Goal: Transaction & Acquisition: Download file/media

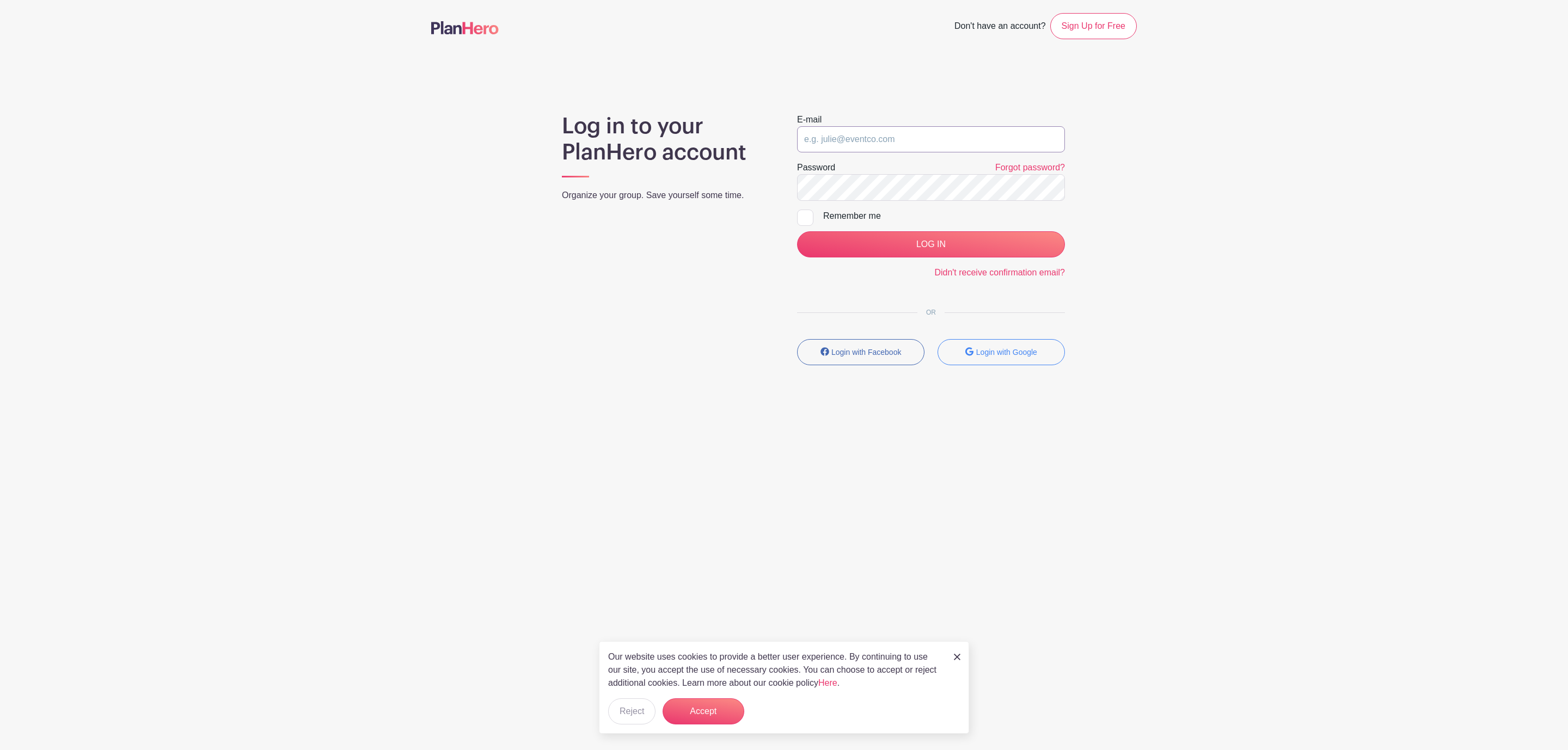
click at [893, 141] on input "email" at bounding box center [931, 139] width 268 height 26
type input "clerk.ftjfl@gmail.com"
click at [973, 249] on input "LOG IN" at bounding box center [931, 244] width 268 height 26
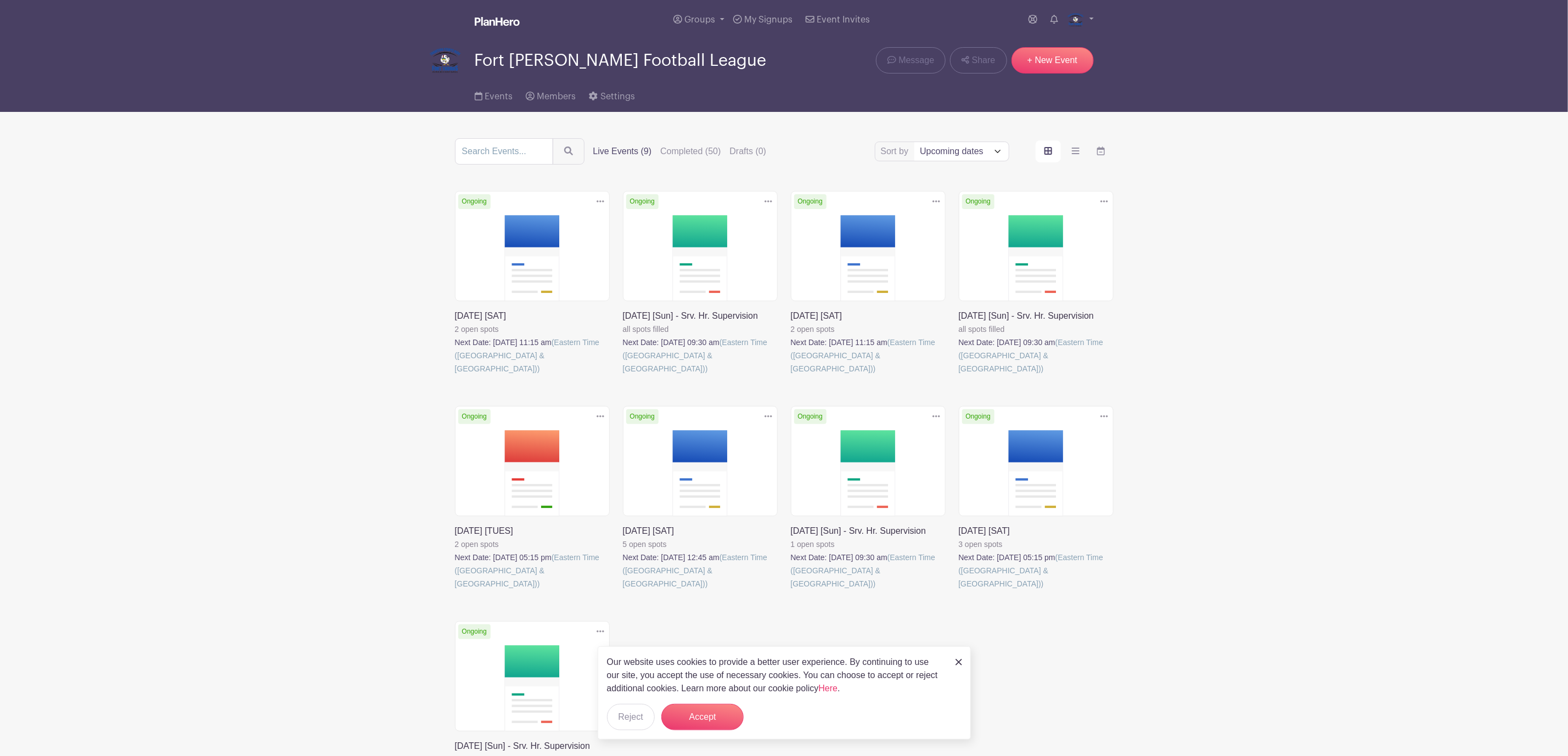
click at [960, 663] on img at bounding box center [959, 662] width 7 height 7
click at [1093, 23] on link at bounding box center [1080, 20] width 27 height 17
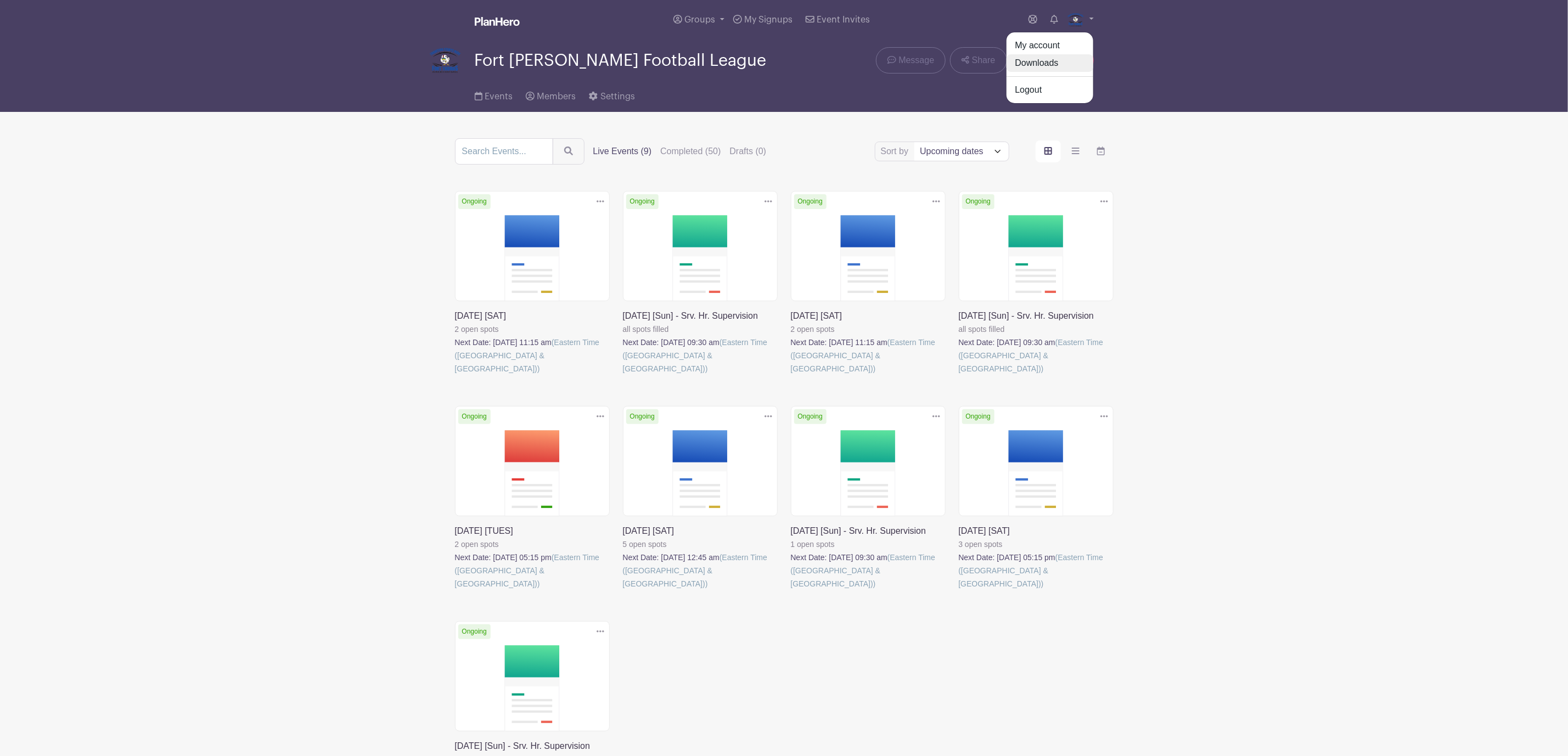
click at [1046, 61] on link "Downloads" at bounding box center [1049, 63] width 87 height 17
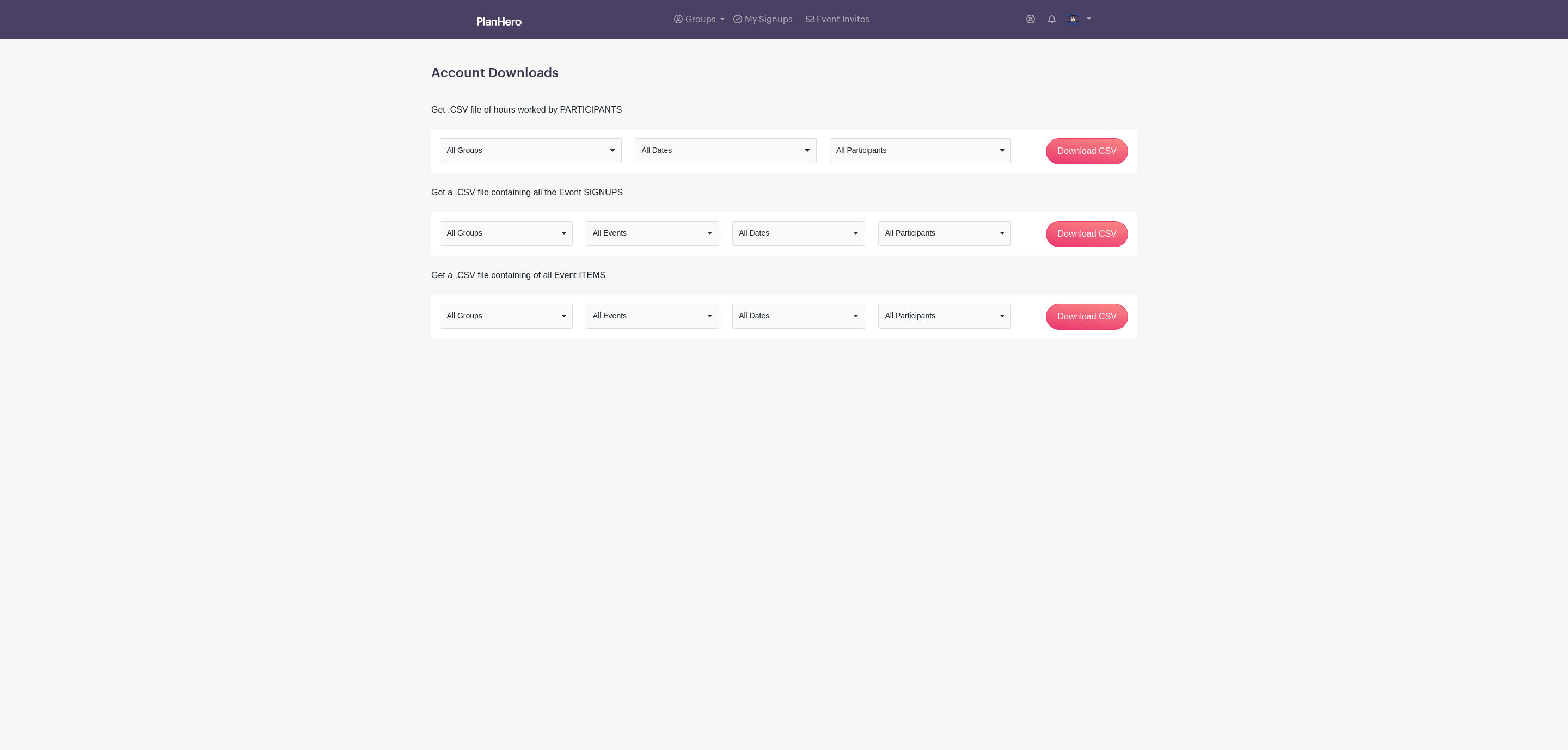
click at [567, 315] on div "All Groups" at bounding box center [506, 316] width 124 height 16
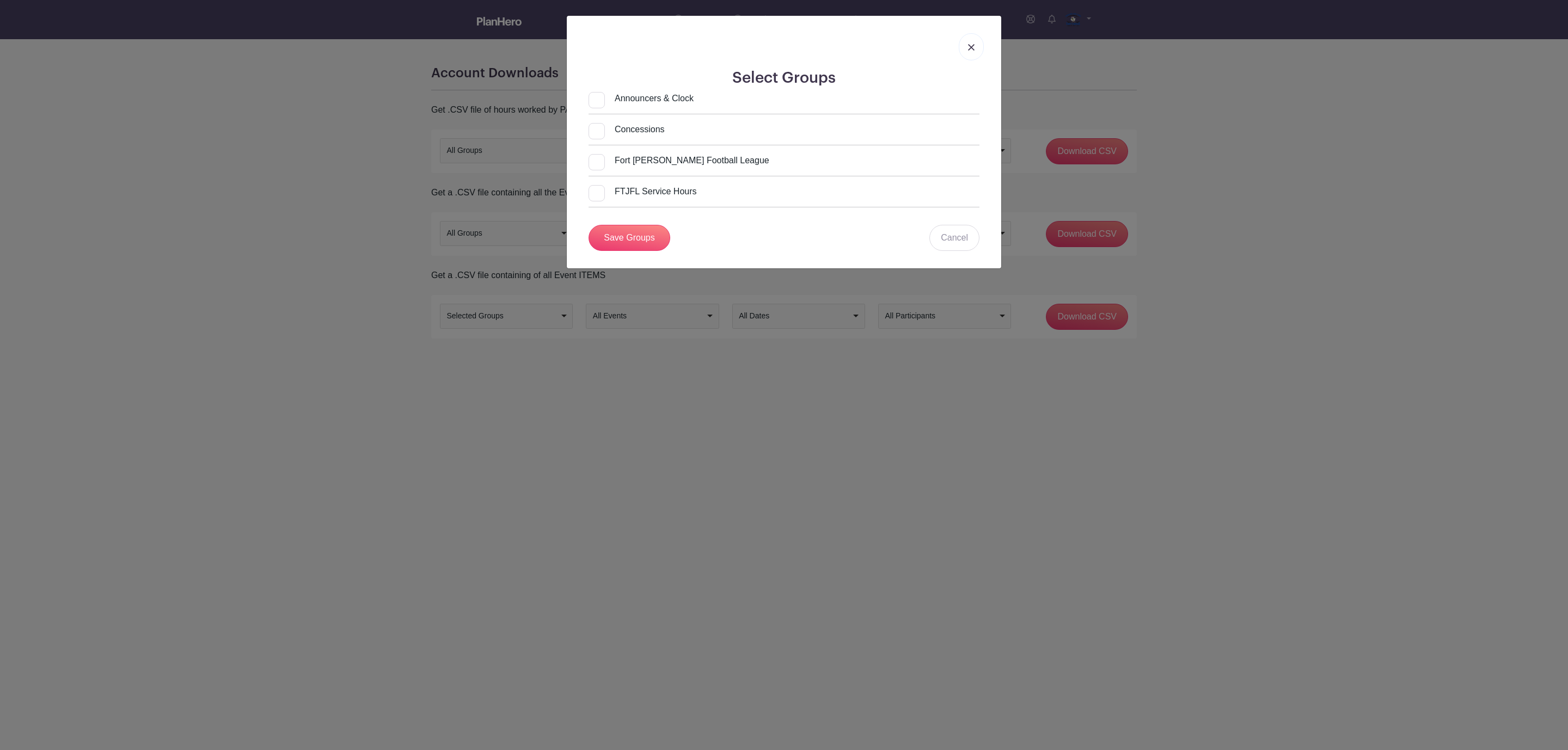
click at [641, 162] on input "Fort [PERSON_NAME] Football League" at bounding box center [678, 160] width 180 height 13
checkbox input "true"
click at [629, 237] on link "Save Groups" at bounding box center [629, 237] width 82 height 26
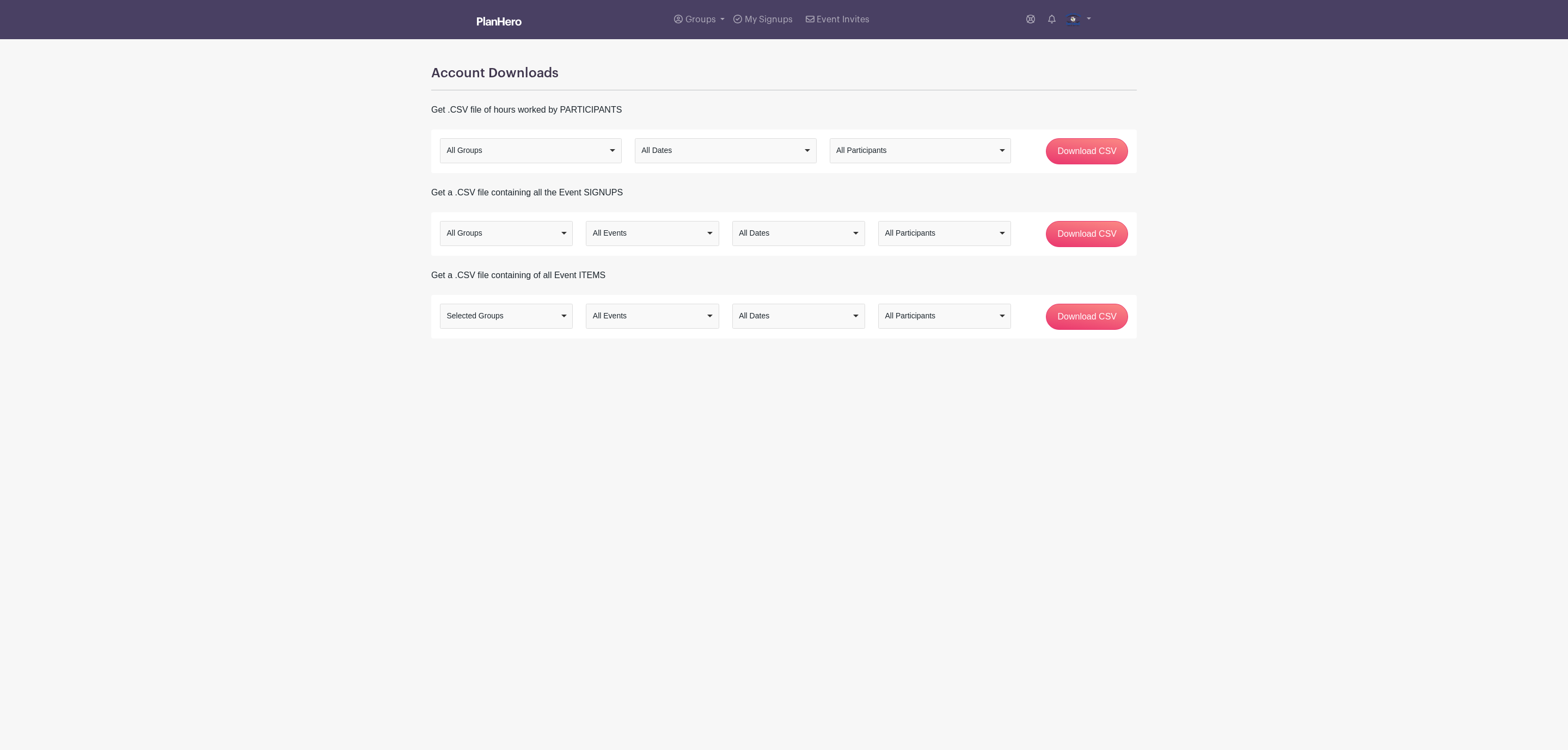
click at [681, 327] on div "All Events All Events" at bounding box center [651, 316] width 133 height 25
click at [669, 338] on div "All Groups Selected Groups Selected Groups Selected Groups All Groups Selected …" at bounding box center [784, 317] width 705 height 43
click at [815, 320] on div "All Dates" at bounding box center [795, 315] width 113 height 11
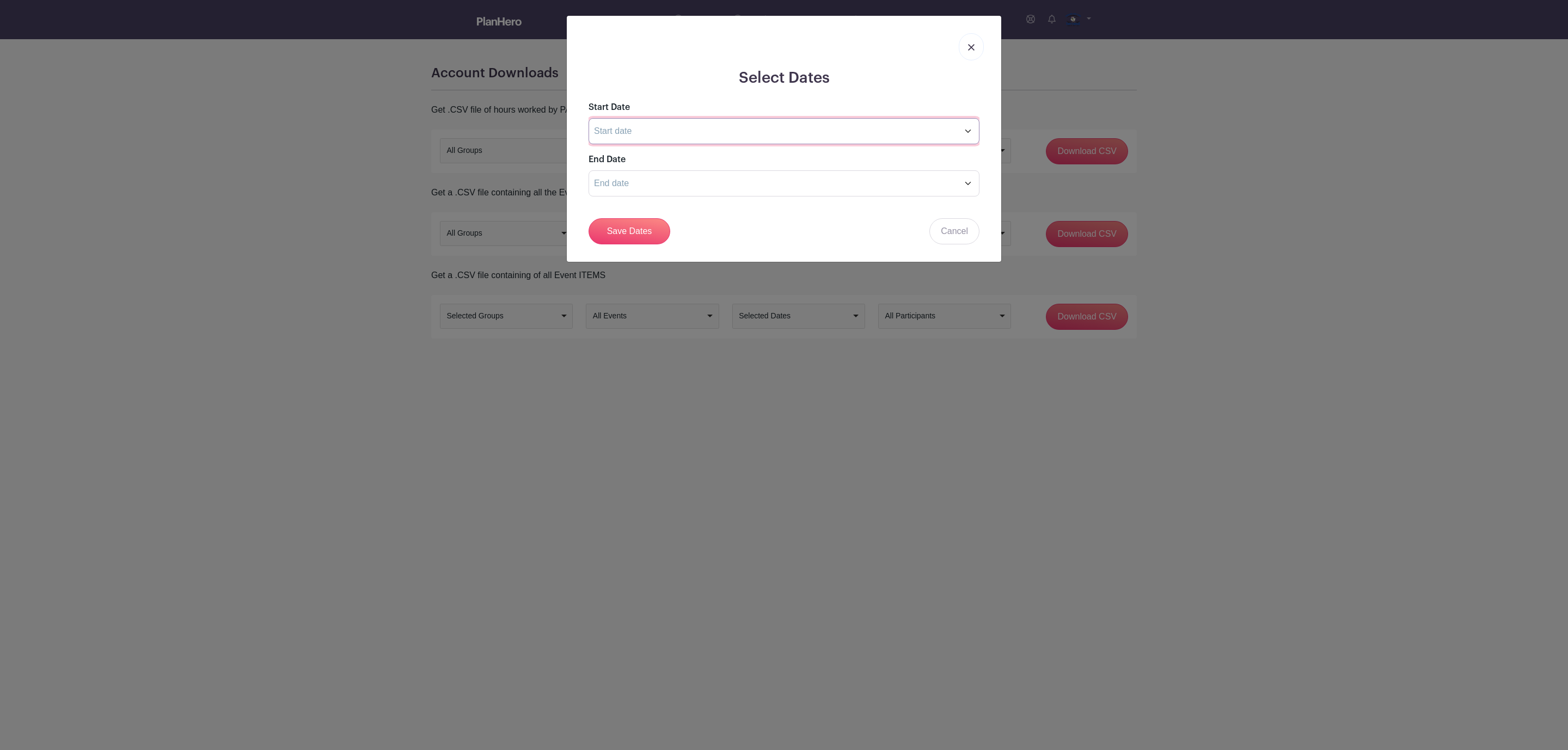
click at [965, 132] on input "text" at bounding box center [784, 131] width 391 height 26
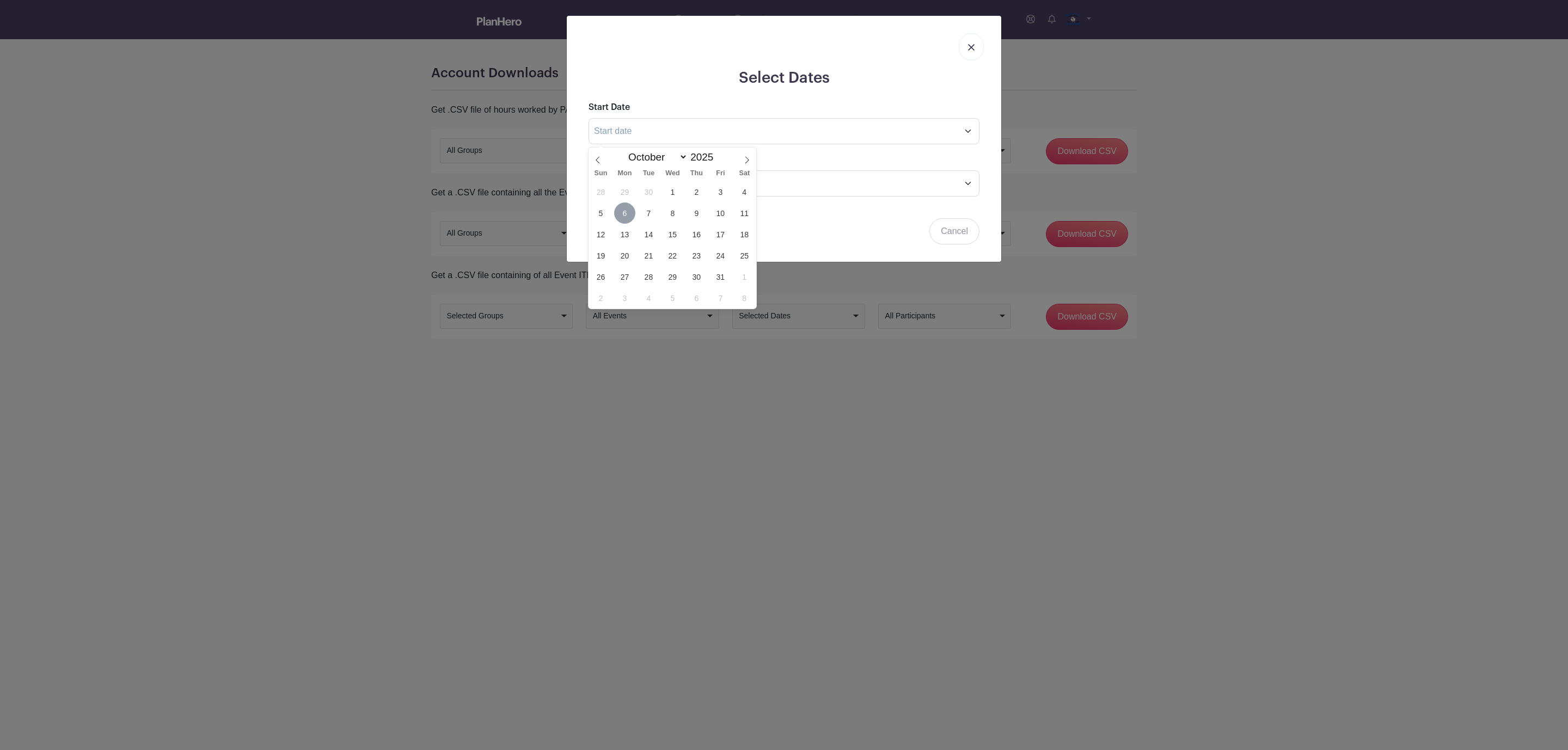
click at [633, 214] on span "6" at bounding box center [625, 213] width 21 height 21
type input "[DATE]"
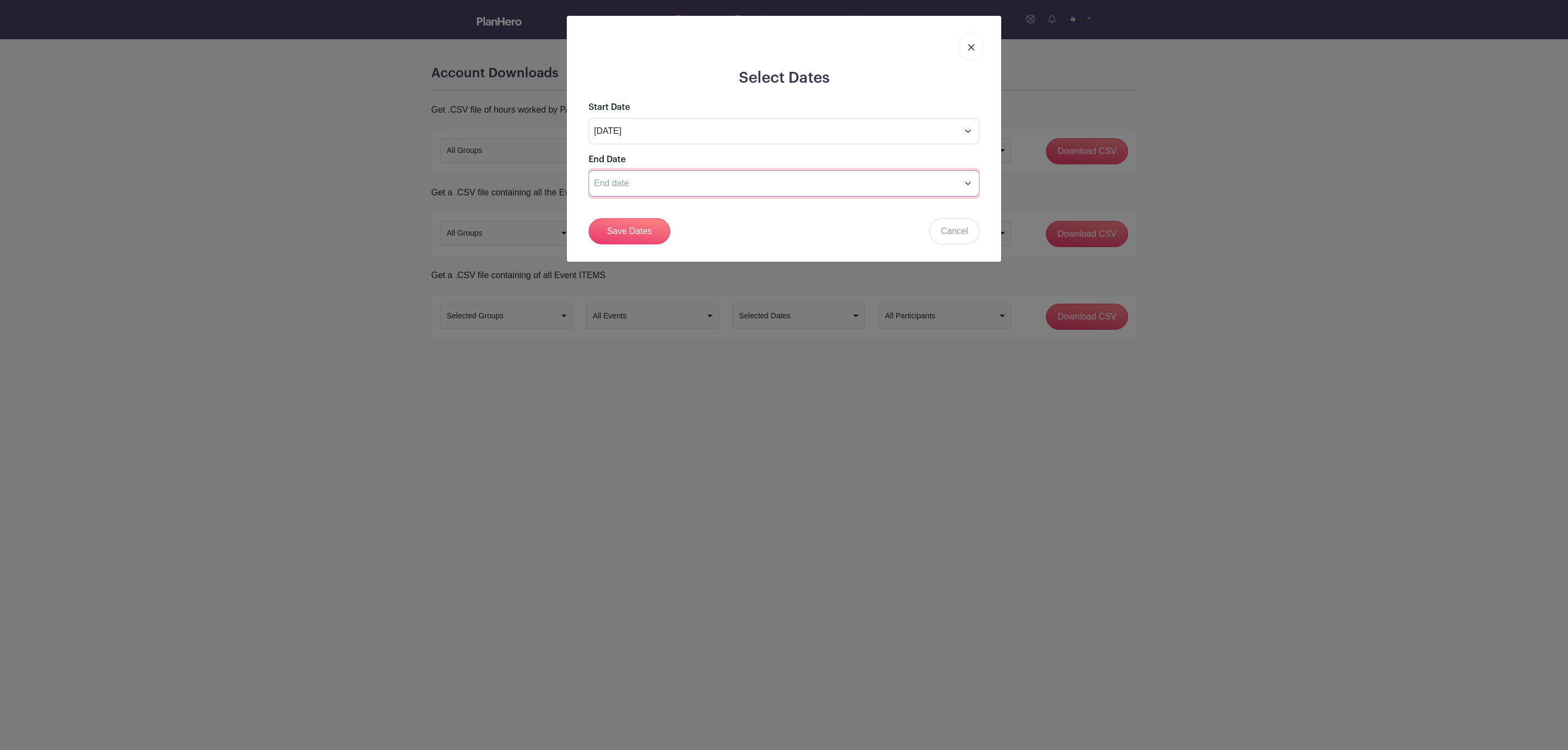
click at [961, 186] on input "text" at bounding box center [784, 183] width 391 height 26
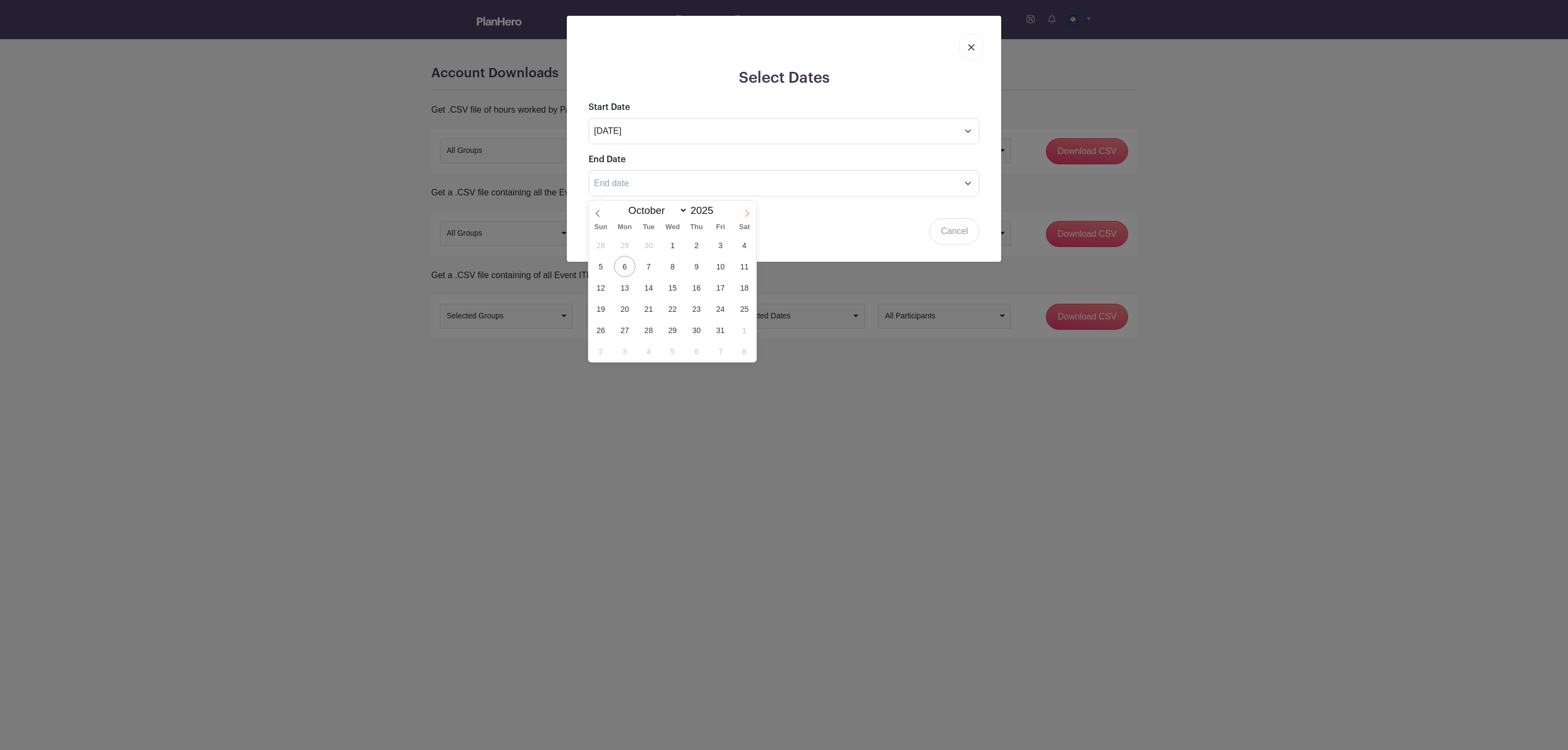
click at [742, 213] on span at bounding box center [747, 210] width 19 height 19
select select "10"
click at [748, 280] on span "15" at bounding box center [744, 287] width 21 height 21
type input "[DATE]"
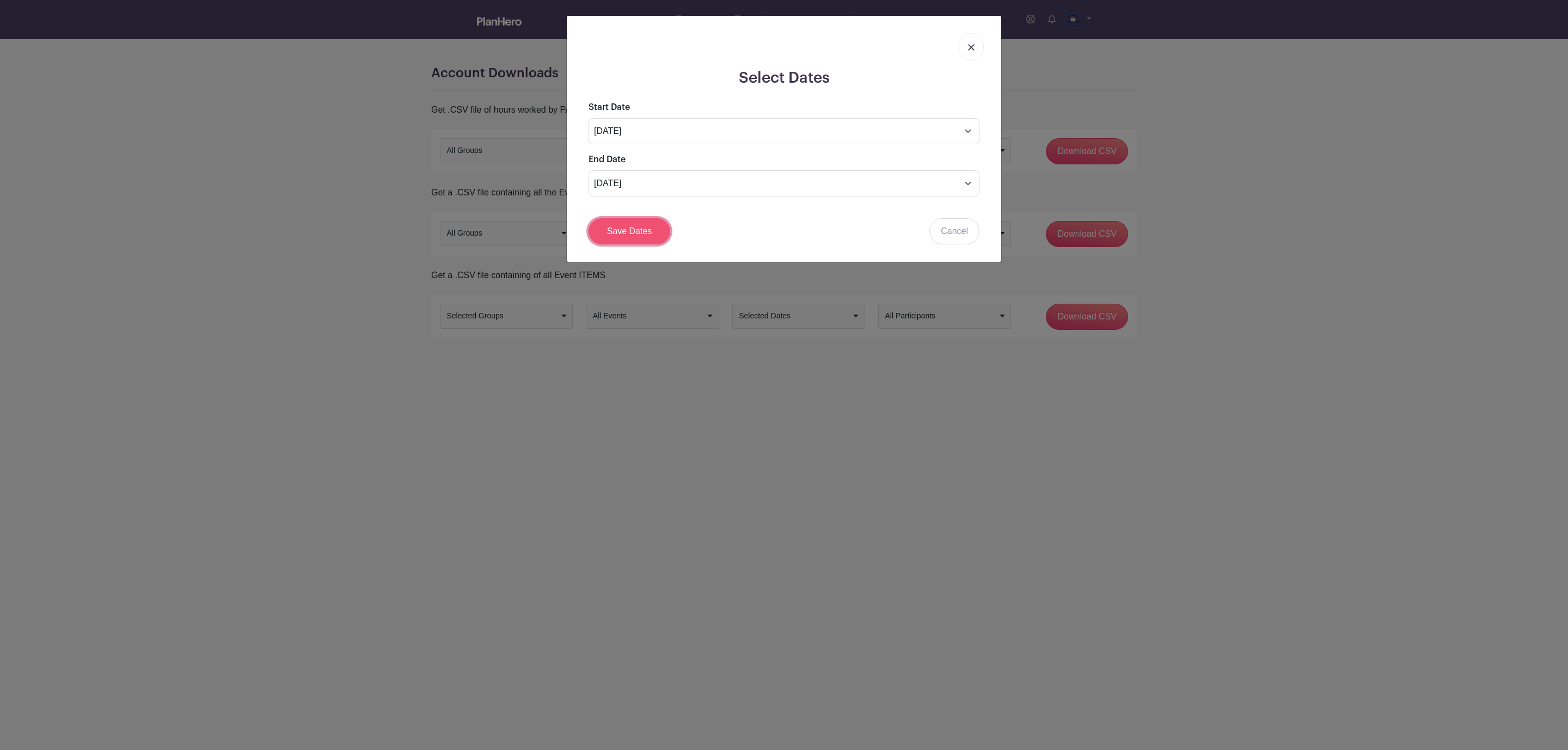
click at [647, 229] on link "Save Dates" at bounding box center [629, 231] width 82 height 26
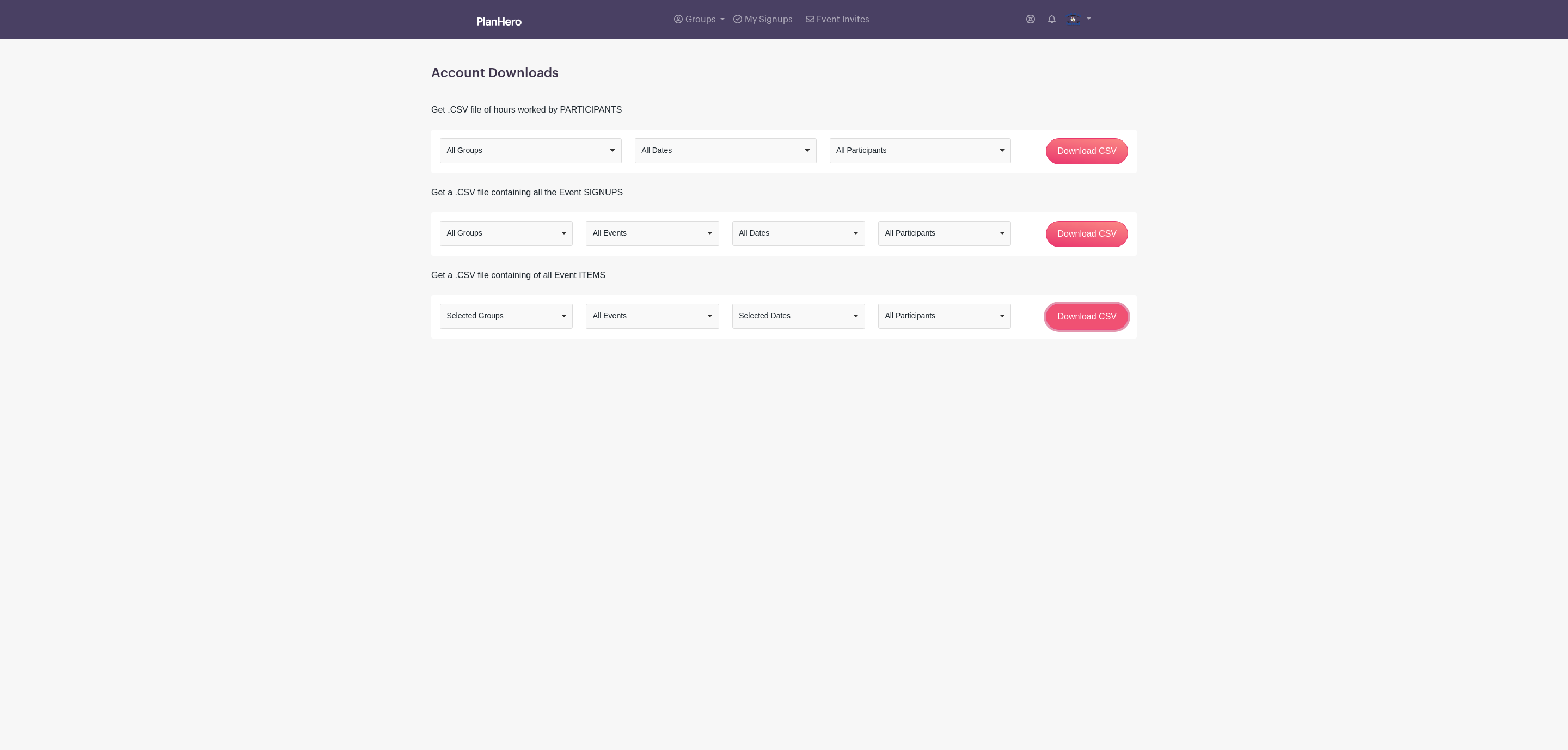
click at [1094, 317] on input "Download CSV" at bounding box center [1087, 317] width 82 height 26
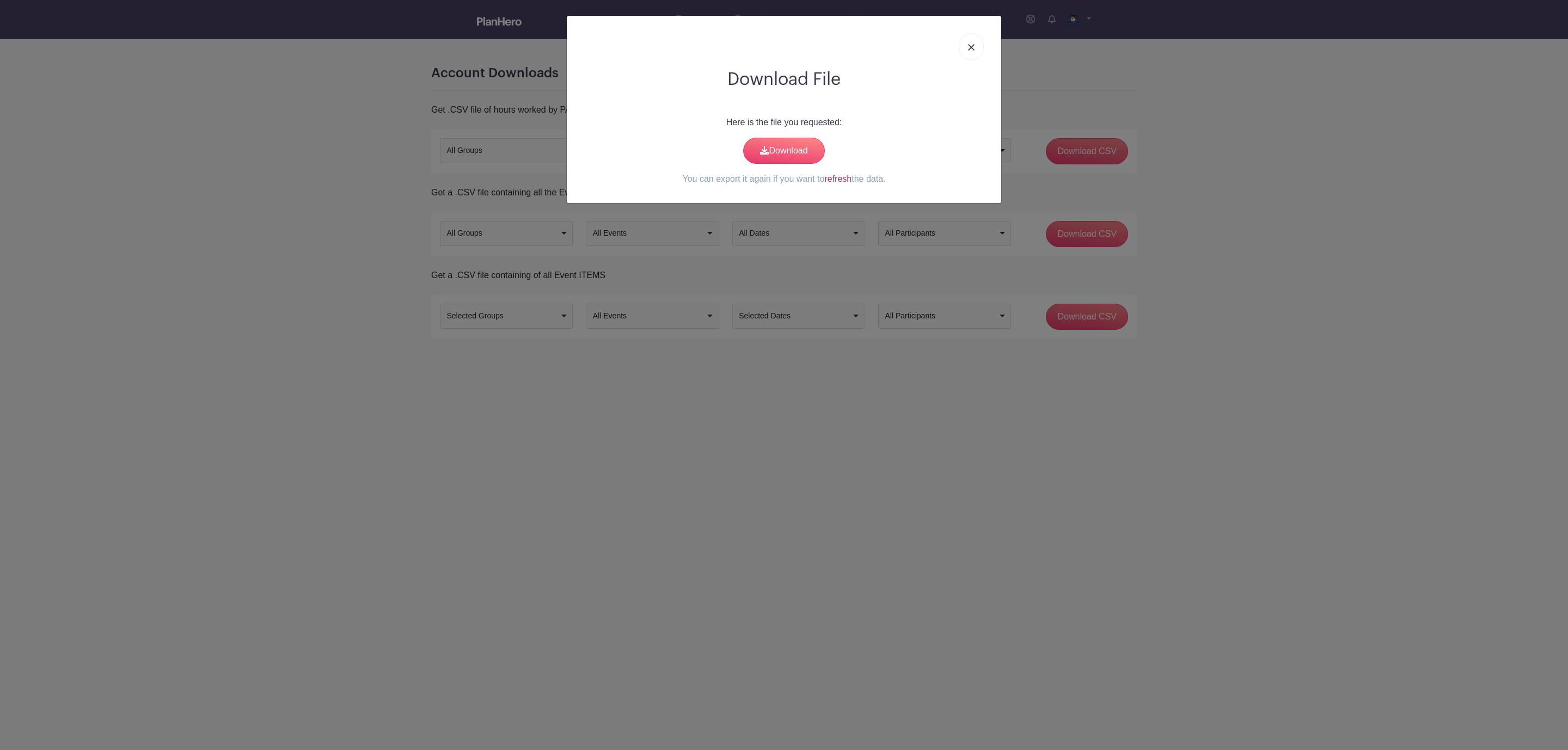
click at [835, 180] on link "refresh" at bounding box center [838, 179] width 27 height 9
click at [781, 146] on link "Download" at bounding box center [783, 150] width 82 height 26
click at [965, 41] on link at bounding box center [970, 46] width 25 height 27
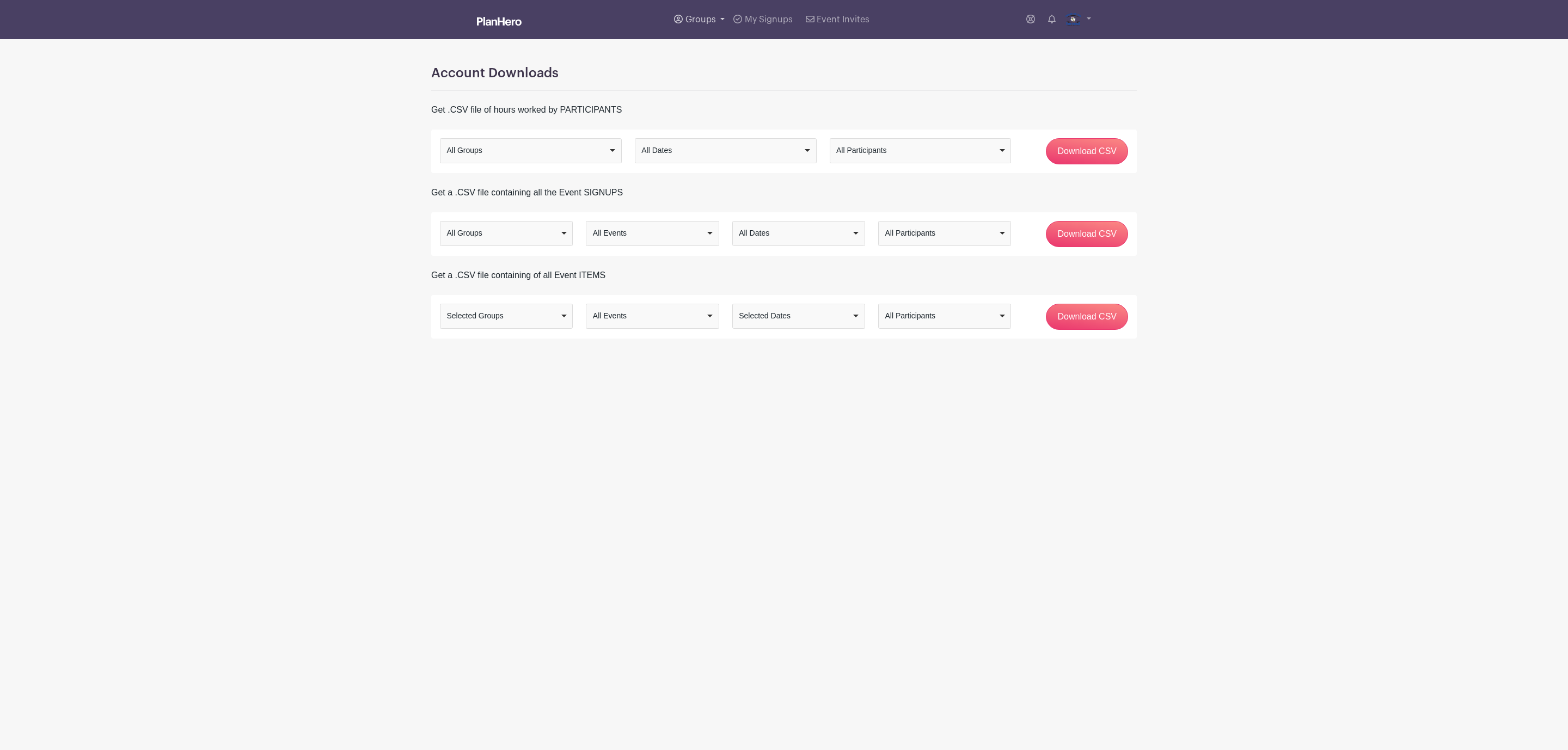
click at [717, 23] on link "Groups" at bounding box center [699, 19] width 59 height 39
click at [733, 85] on span "Announcers & Clock" at bounding box center [735, 79] width 79 height 13
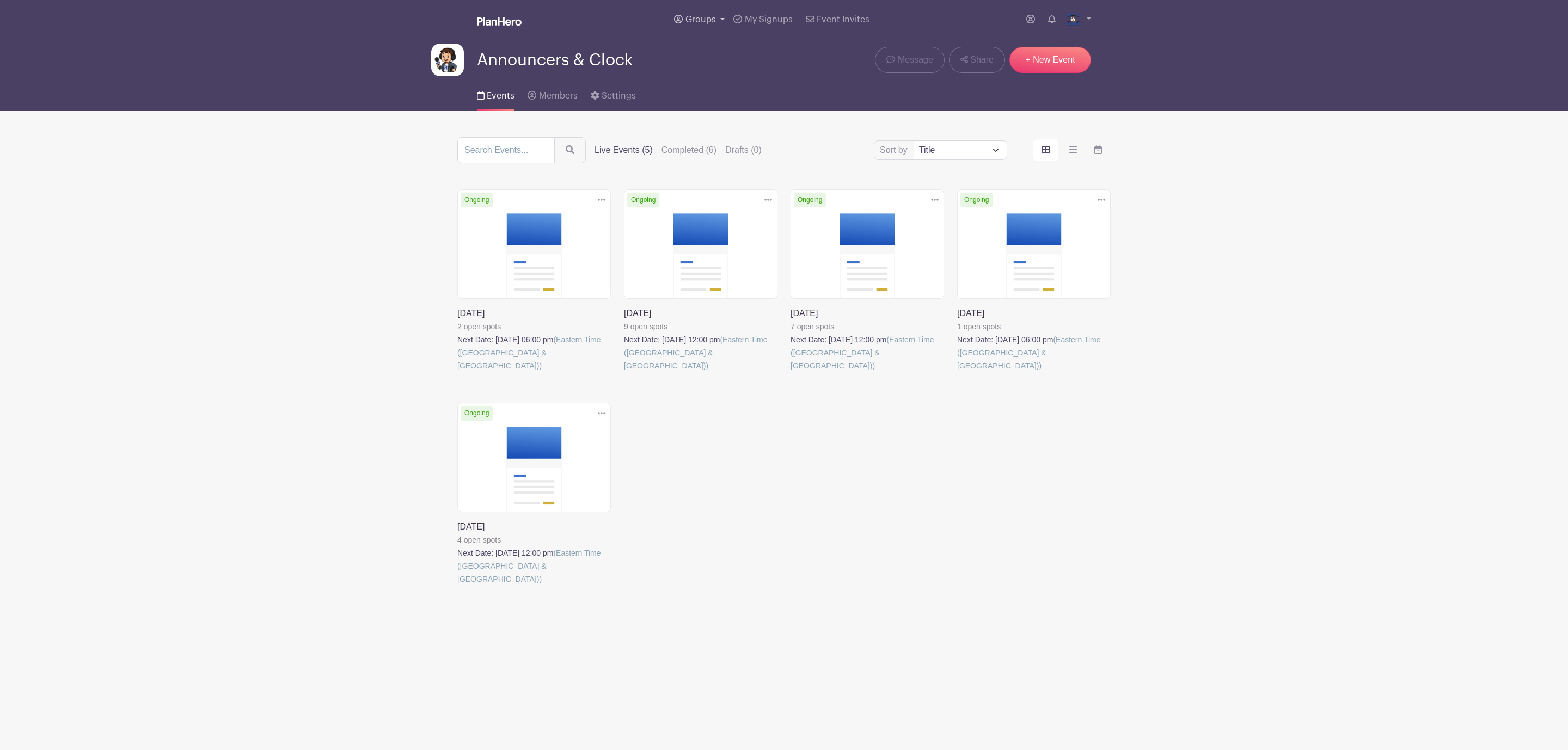
click at [714, 23] on span "Groups" at bounding box center [700, 19] width 31 height 9
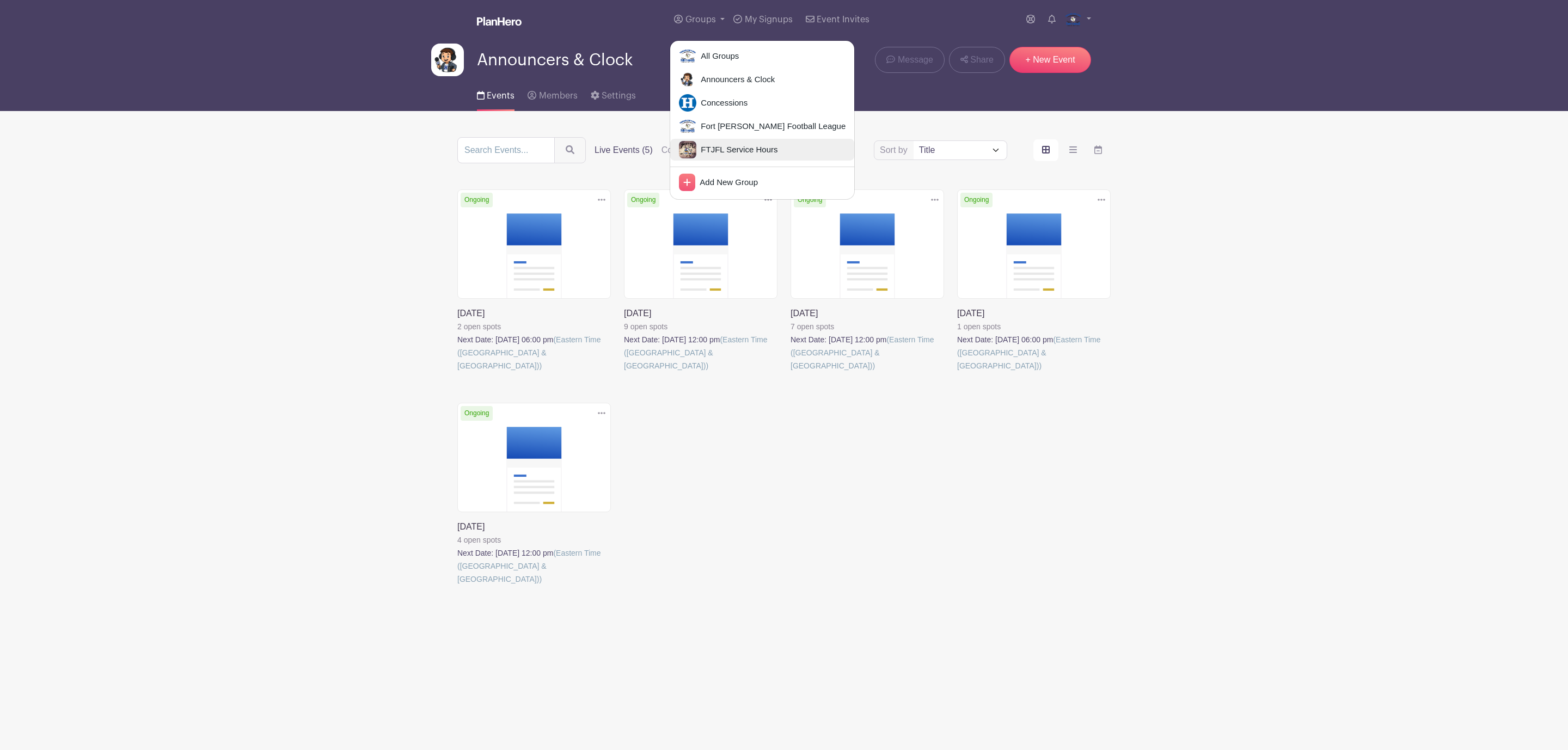
click at [730, 146] on span "FTJFL Service Hours" at bounding box center [737, 150] width 81 height 13
